Goal: Information Seeking & Learning: Learn about a topic

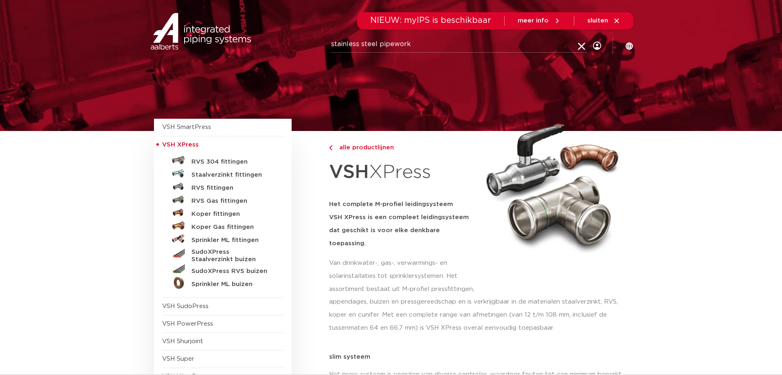
type input "stainless steel pipework"
click button "Zoeken" at bounding box center [0, 0] width 0 height 0
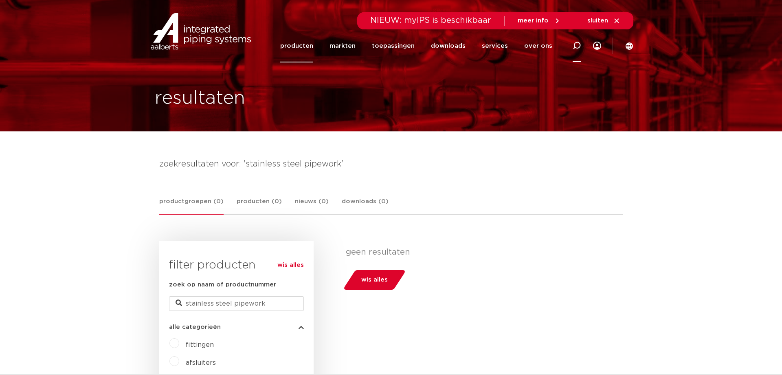
click at [579, 44] on icon at bounding box center [577, 46] width 8 height 8
type input "xpress"
click button "Zoeken" at bounding box center [0, 0] width 0 height 0
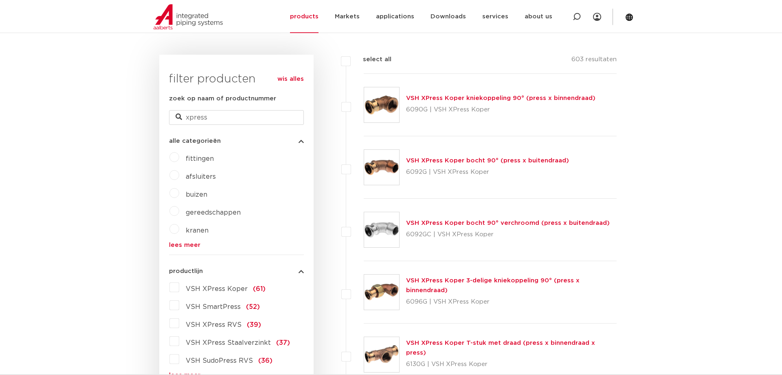
scroll to position [249, 0]
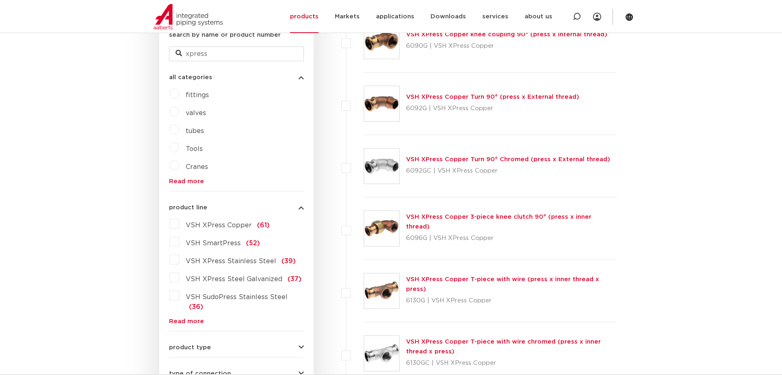
click at [213, 264] on span "VSH XPress Stainless Steel" at bounding box center [231, 261] width 90 height 7
click at [0, 0] on input "VSH XPress Stainless Steel (39)" at bounding box center [0, 0] width 0 height 0
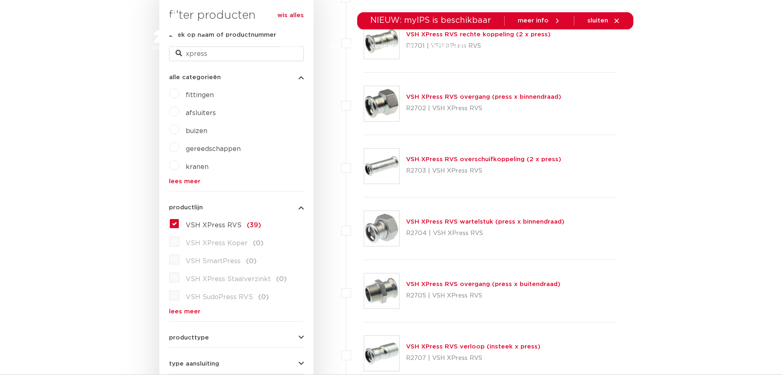
scroll to position [249, 0]
